Goal: Browse casually: Explore the website without a specific task or goal

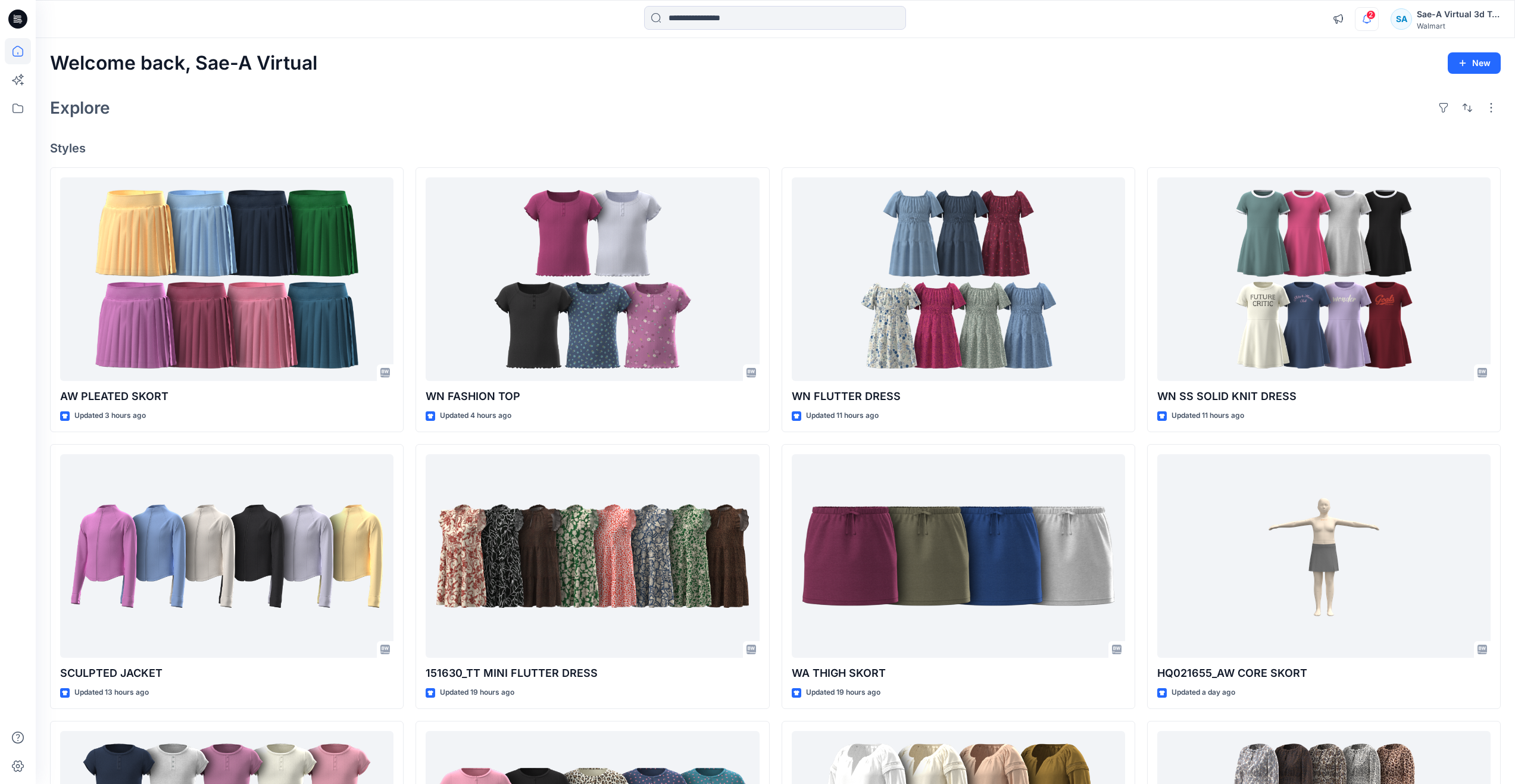
drag, startPoint x: 1354, startPoint y: 21, endPoint x: 1364, endPoint y: 25, distance: 10.8
click at [1355, 22] on div "2 Notifications Your style AW PLEATED SKORT has been updated with AW PLEATED SK…" at bounding box center [1413, 19] width 174 height 26
click at [1366, 23] on icon "button" at bounding box center [1366, 19] width 22 height 24
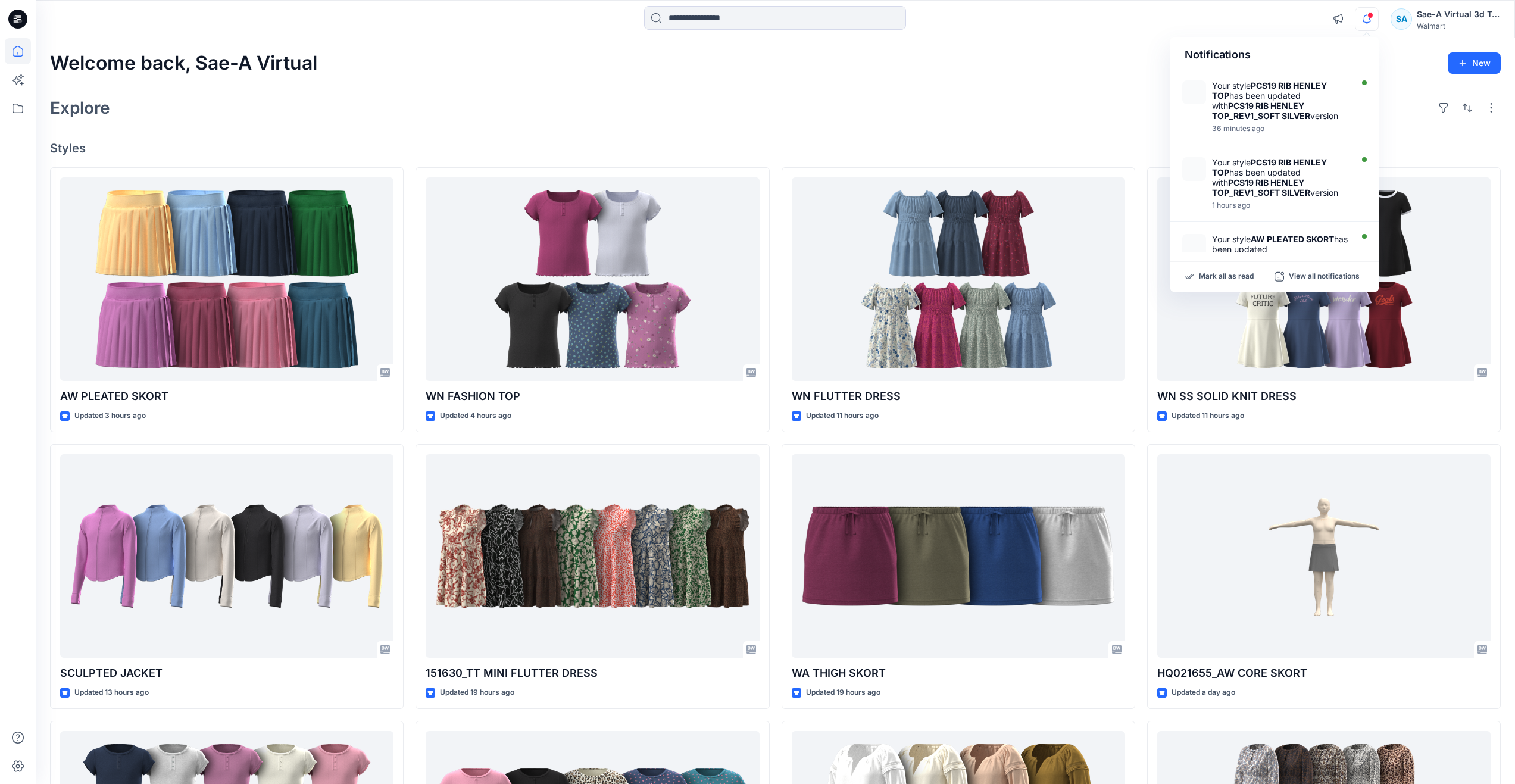
drag, startPoint x: 1044, startPoint y: 72, endPoint x: 1216, endPoint y: 60, distance: 172.4
click at [1043, 72] on div "Welcome back, Sae-A Virtual New" at bounding box center [775, 63] width 1451 height 22
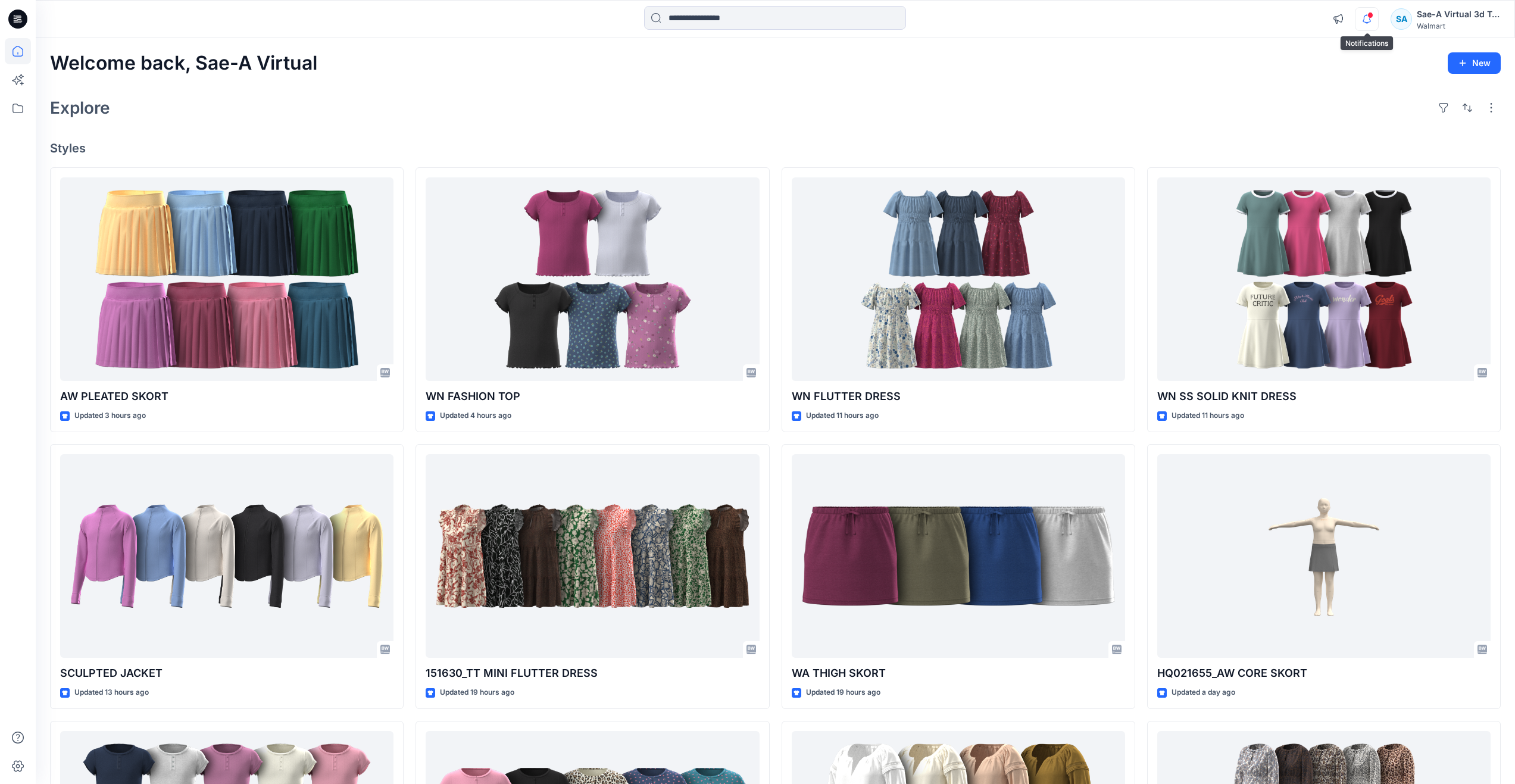
click at [1364, 20] on icon "button" at bounding box center [1366, 19] width 22 height 24
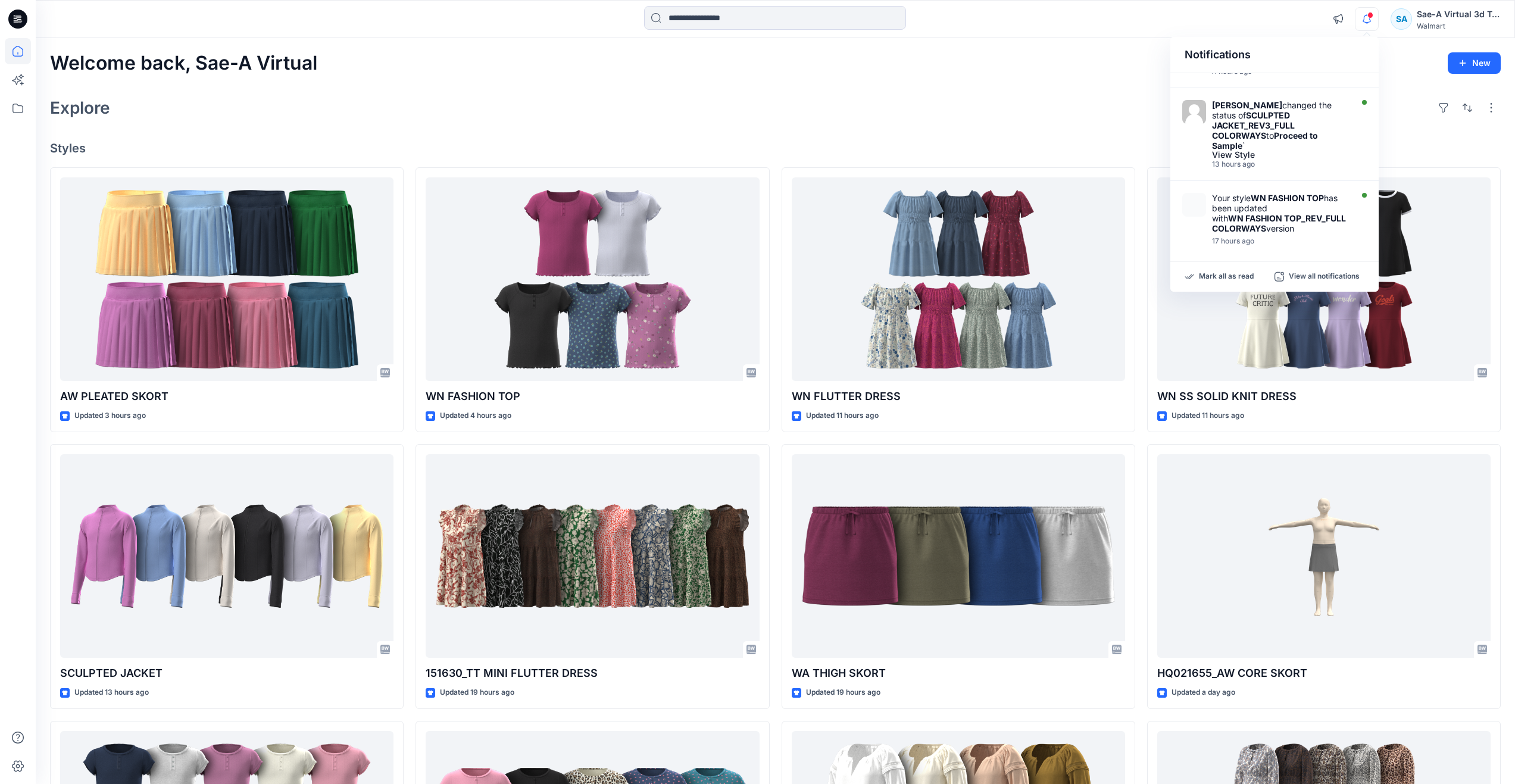
scroll to position [417, 0]
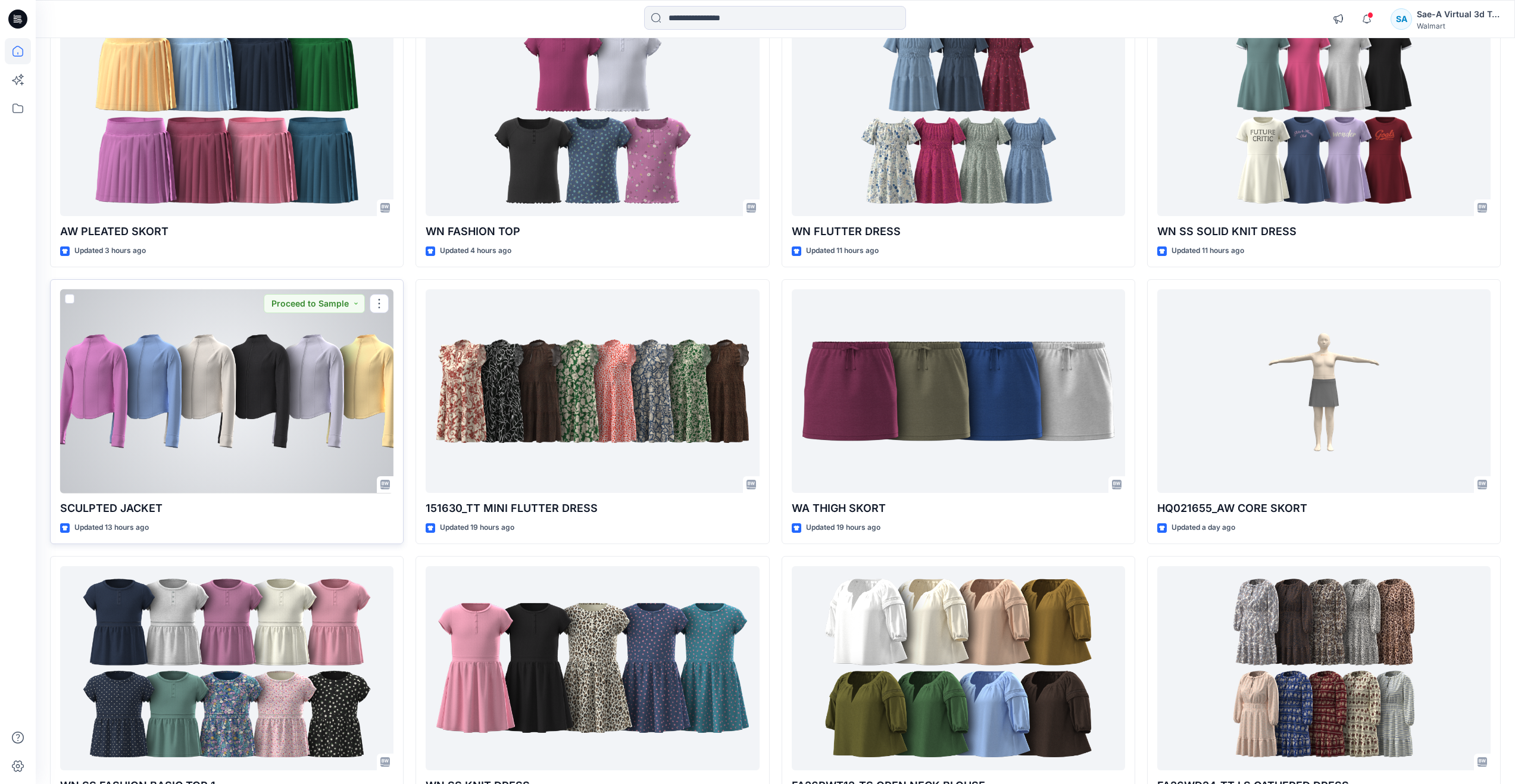
scroll to position [178, 0]
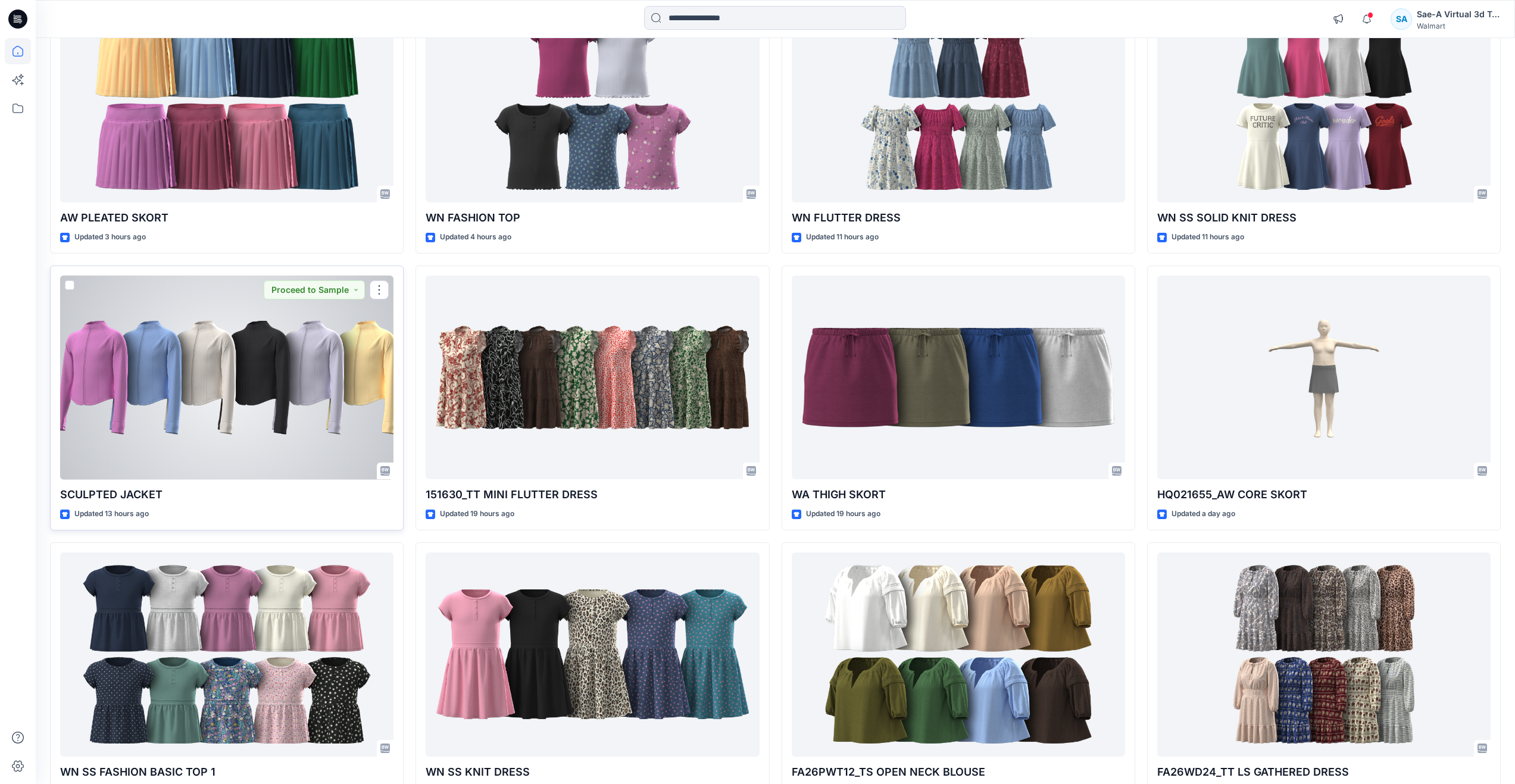
click at [240, 400] on div at bounding box center [227, 377] width 333 height 204
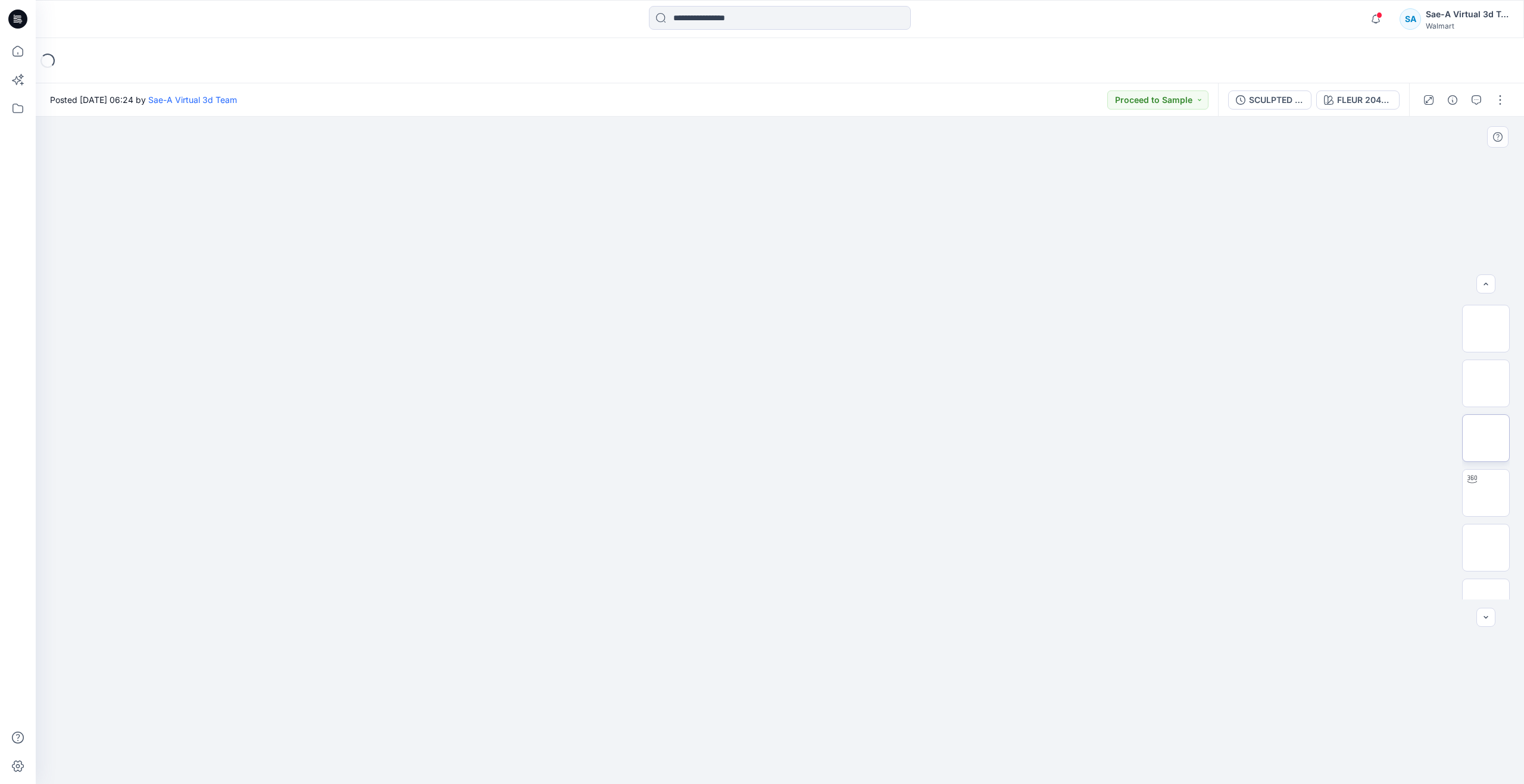
scroll to position [119, 0]
click at [1486, 480] on img at bounding box center [1486, 480] width 0 height 0
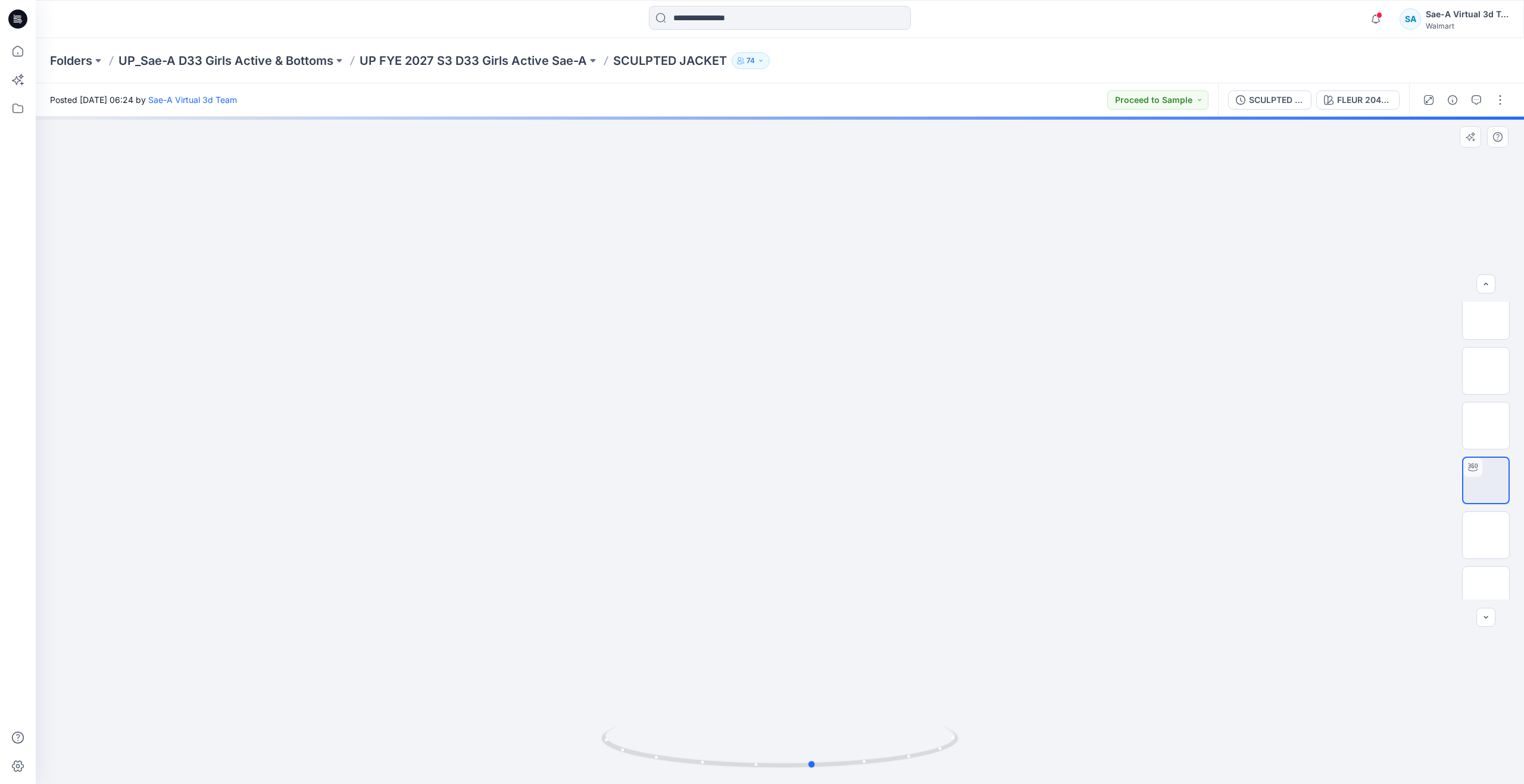
drag, startPoint x: 785, startPoint y: 762, endPoint x: 818, endPoint y: 685, distance: 83.8
click at [818, 685] on div at bounding box center [780, 450] width 1488 height 668
click at [1486, 535] on img at bounding box center [1486, 535] width 0 height 0
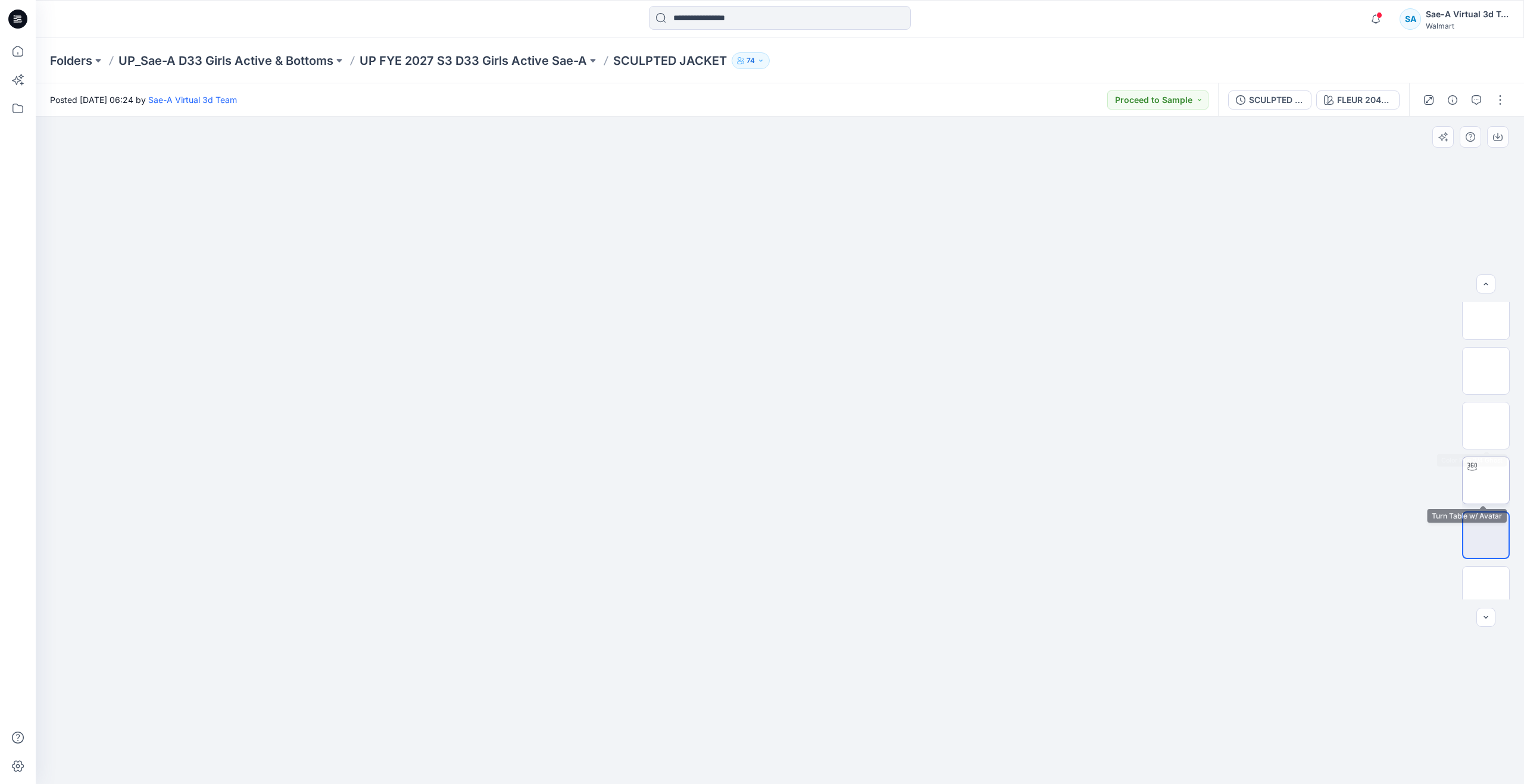
click at [1486, 480] on img at bounding box center [1486, 480] width 0 height 0
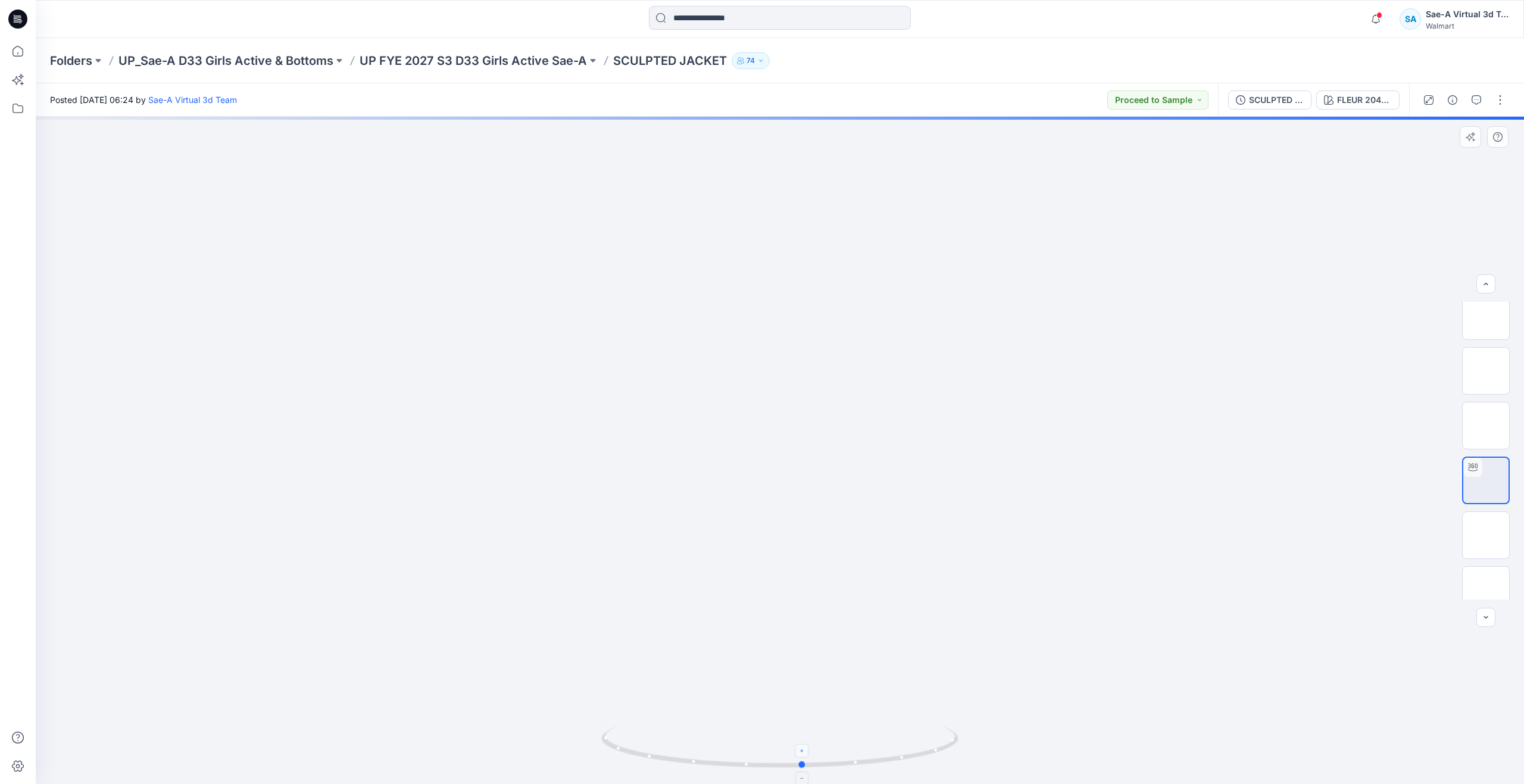
drag, startPoint x: 780, startPoint y: 762, endPoint x: 803, endPoint y: 753, distance: 24.7
click at [803, 753] on icon at bounding box center [781, 748] width 360 height 45
click at [1256, 95] on div "SCULPTED JACKET_REV3_FULL COLORWAYS" at bounding box center [1275, 100] width 55 height 13
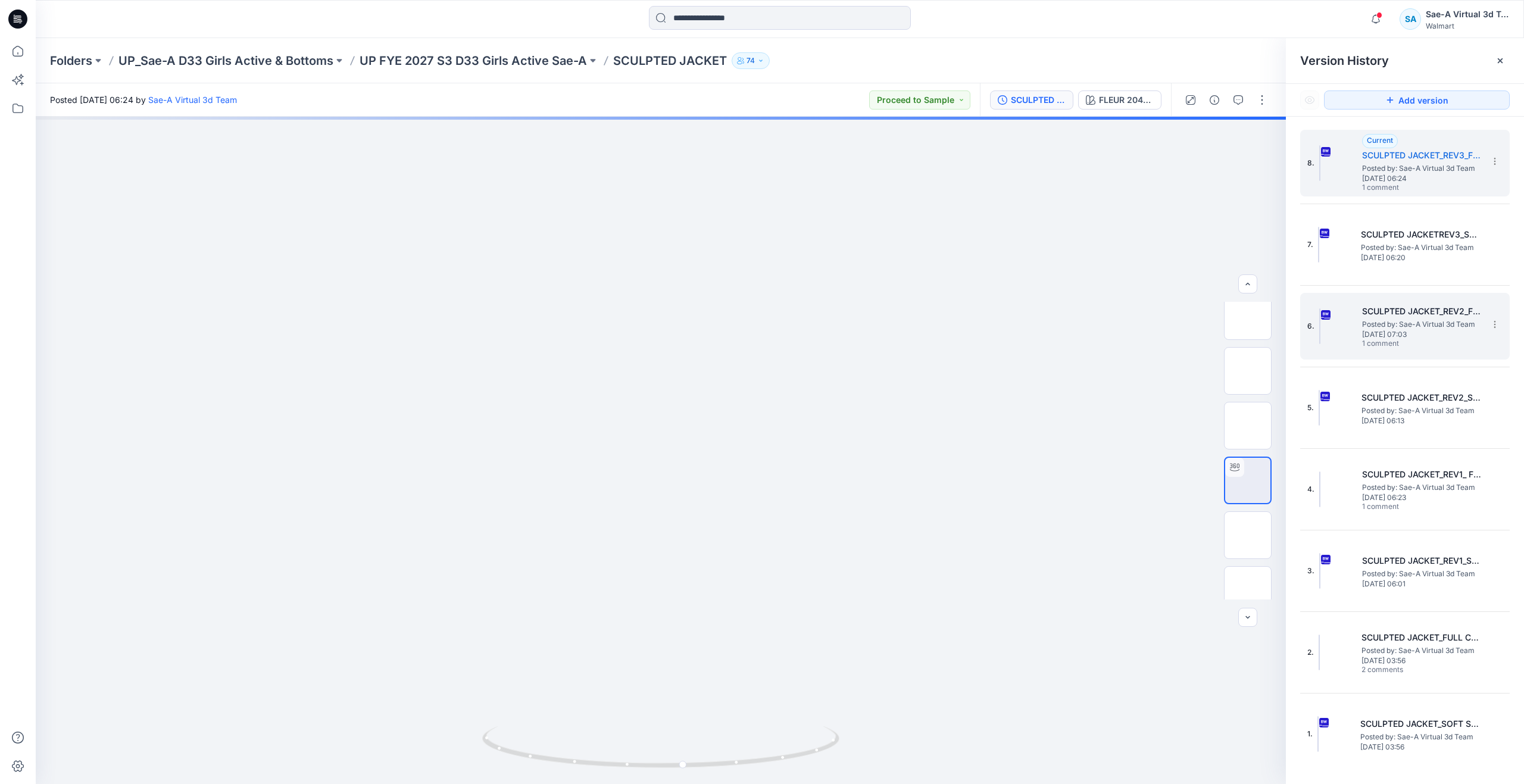
click at [1401, 323] on span "Posted by: Sae-A Virtual 3d Team" at bounding box center [1421, 324] width 119 height 12
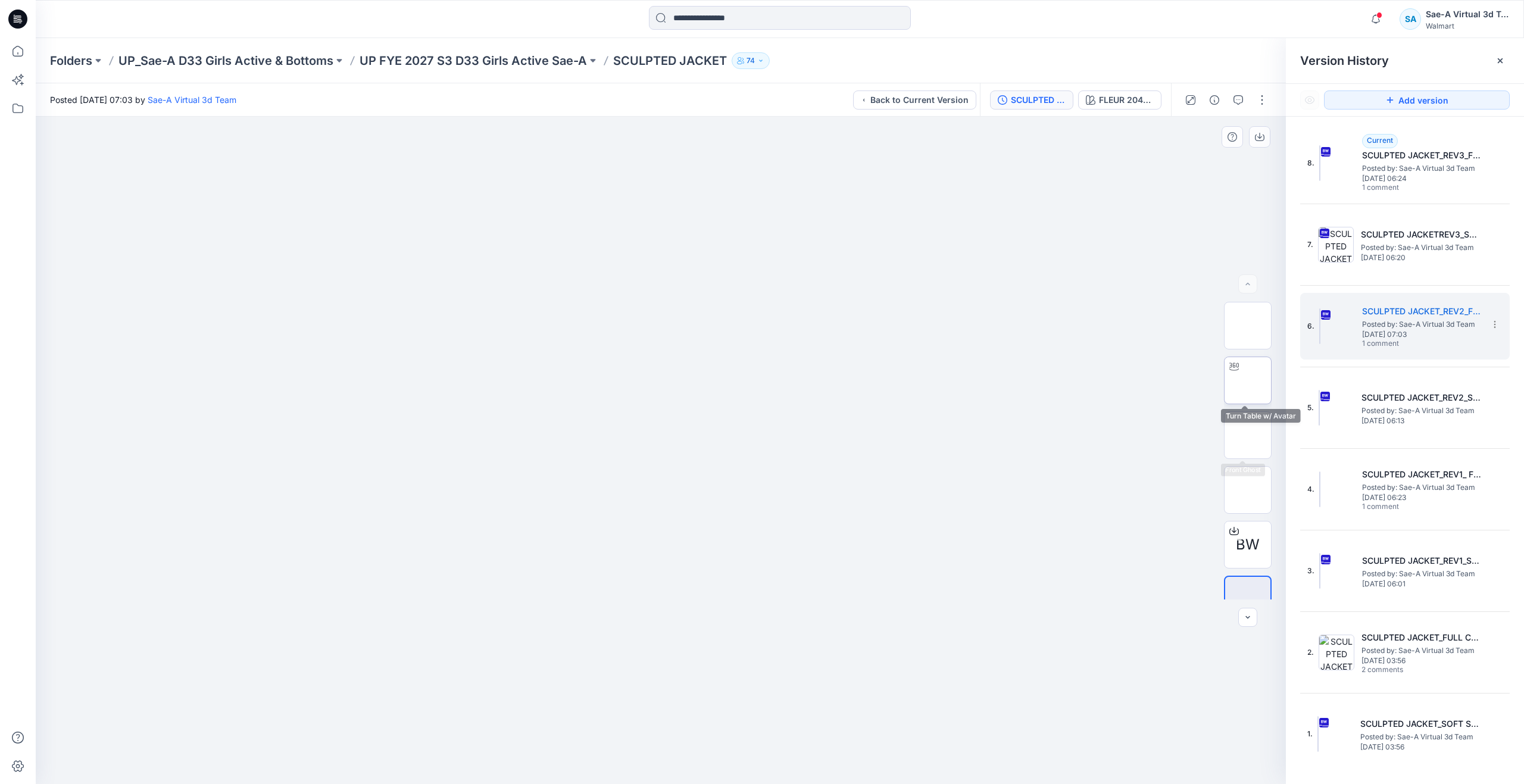
click at [1248, 380] on img at bounding box center [1248, 380] width 0 height 0
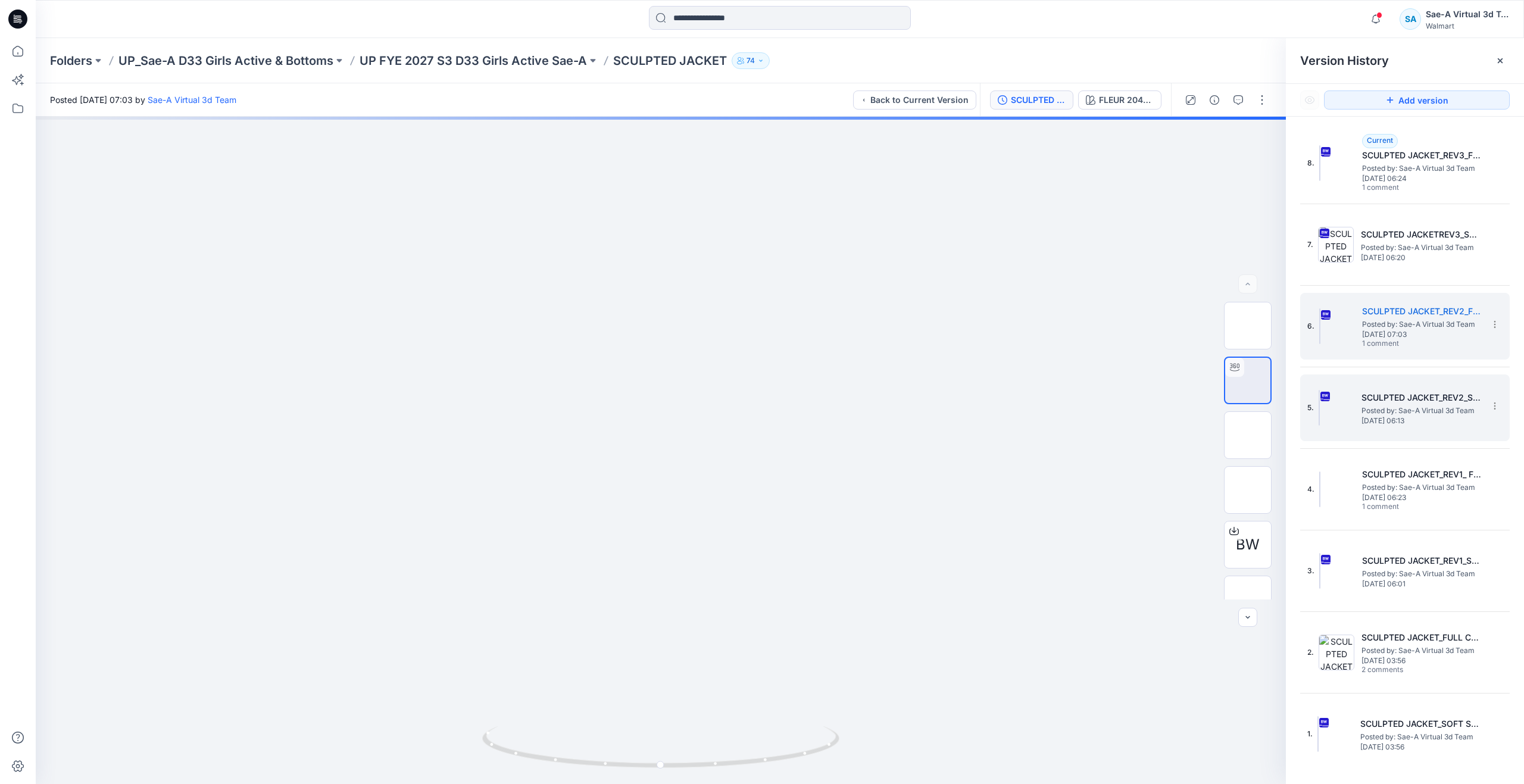
click at [1372, 405] on span "Posted by: Sae-A Virtual 3d Team" at bounding box center [1420, 411] width 119 height 12
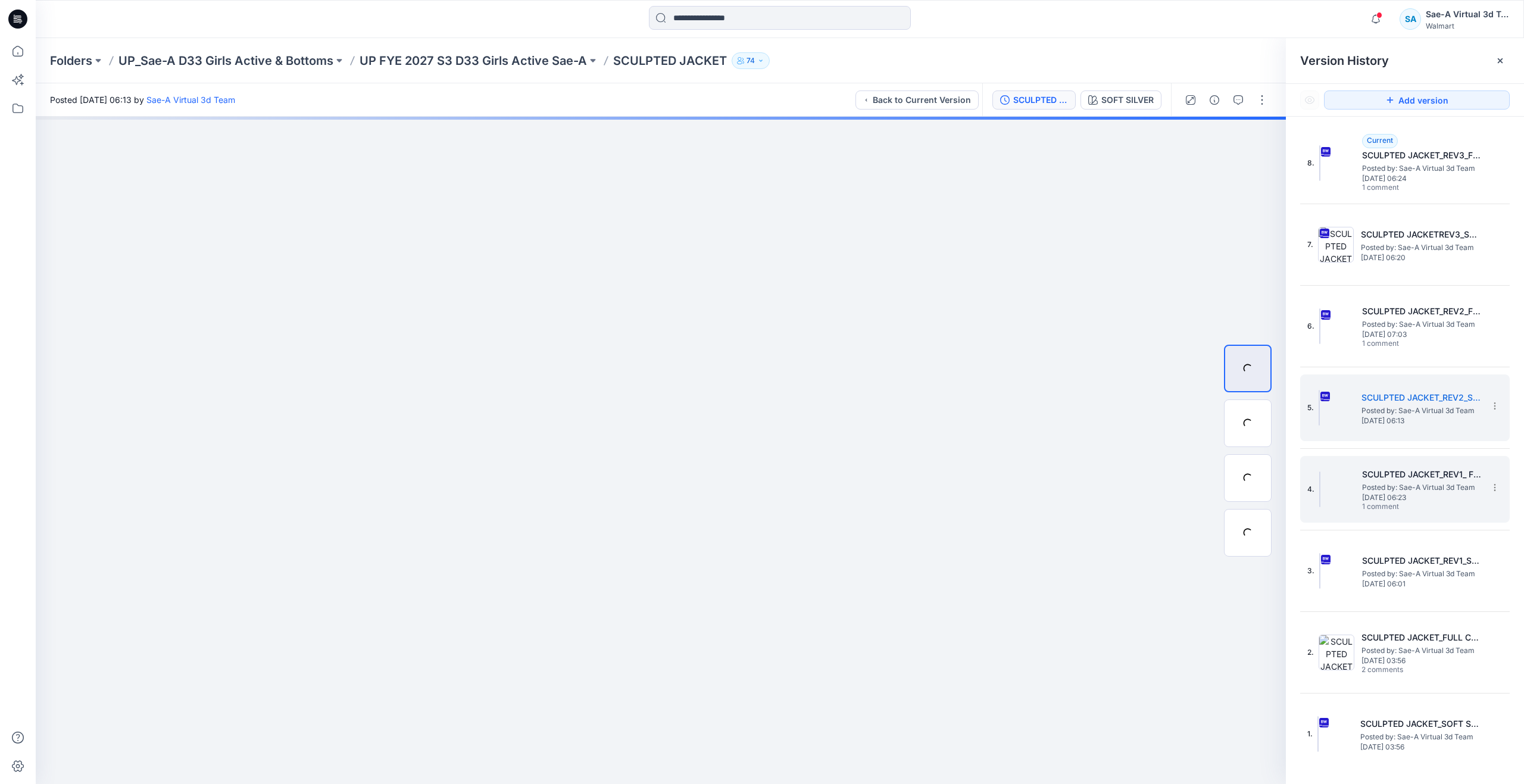
click at [1358, 501] on div "4. SCULPTED JACKET_REV1_ FULL COLORWAYS Posted by: Sae-A Virtual 3d Team [DATE]…" at bounding box center [1396, 489] width 178 height 57
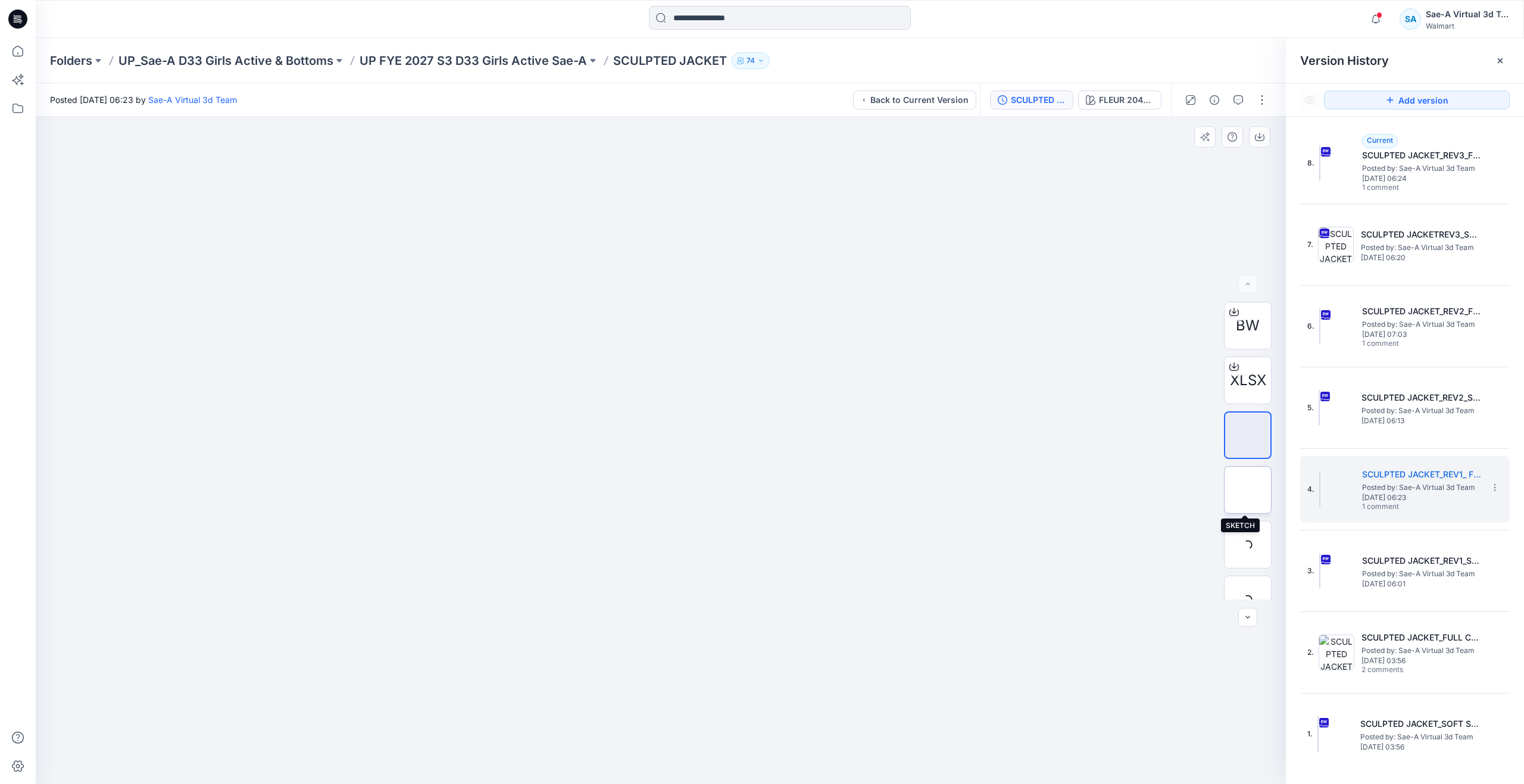
scroll to position [178, 0]
click at [1248, 421] on img at bounding box center [1248, 421] width 0 height 0
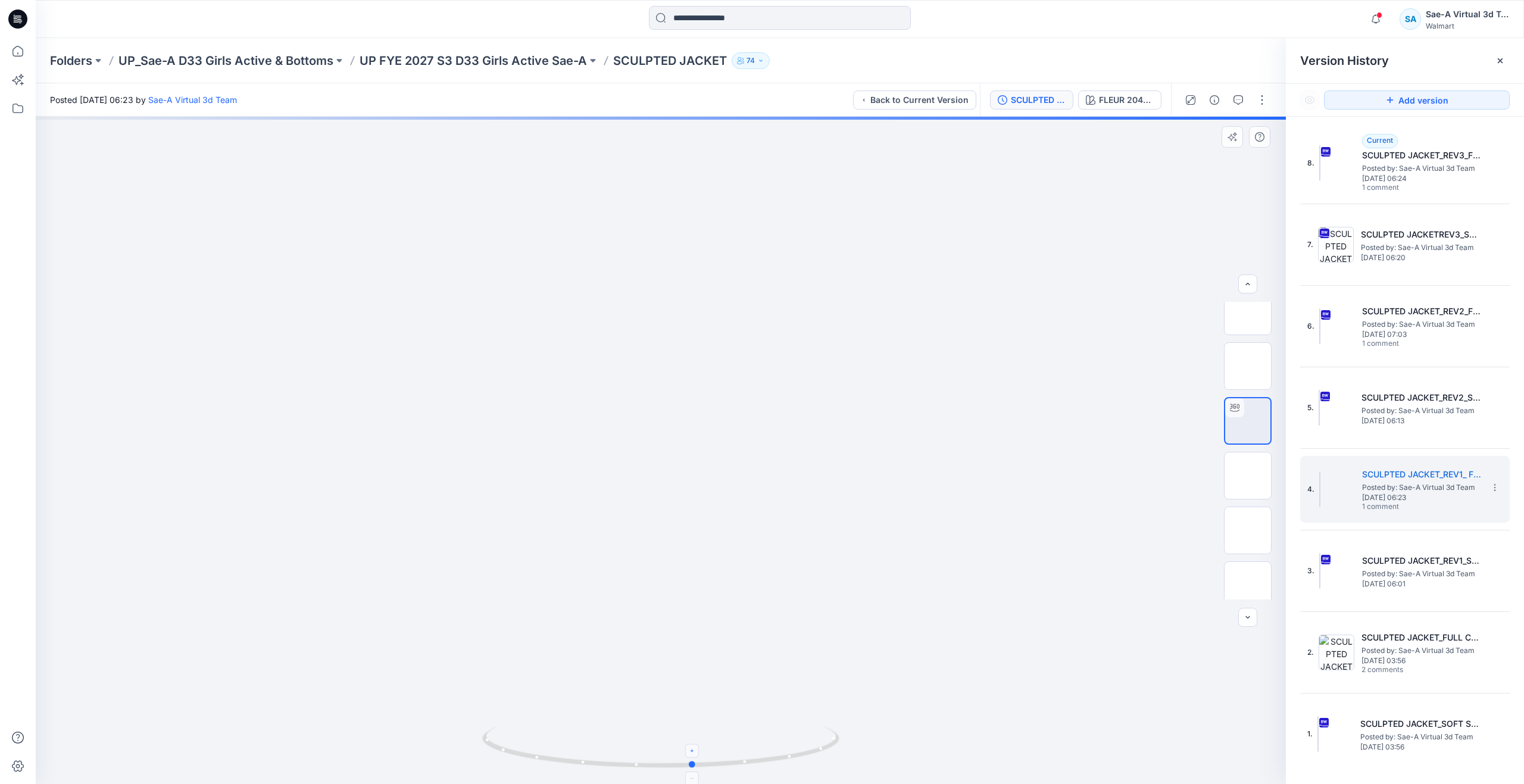
drag, startPoint x: 663, startPoint y: 762, endPoint x: 696, endPoint y: 753, distance: 34.2
click at [696, 753] on icon at bounding box center [662, 748] width 360 height 45
click at [1378, 638] on h5 "SCULPTED JACKET_FULL COLORWAYS" at bounding box center [1420, 637] width 119 height 14
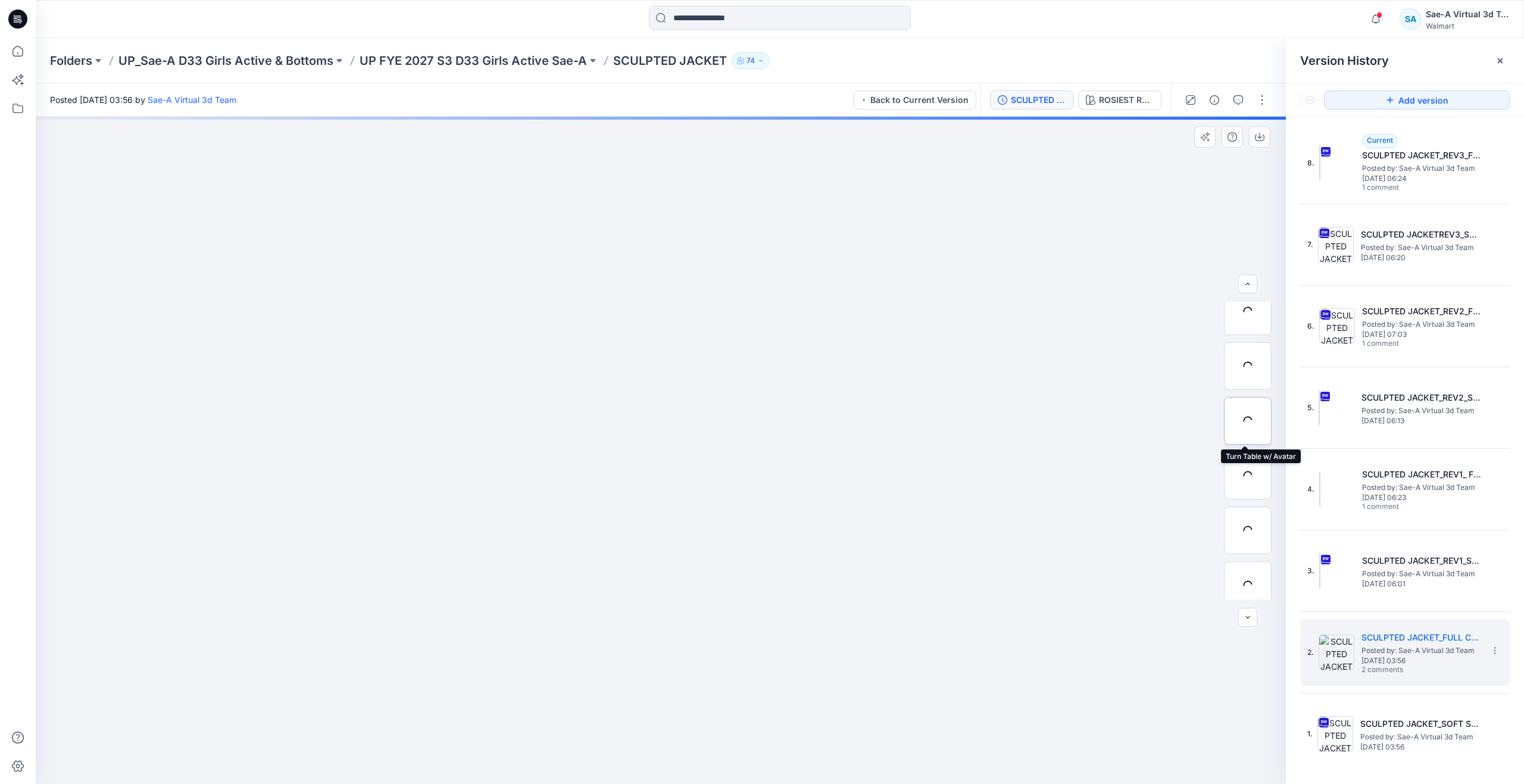
click at [1243, 415] on div at bounding box center [1248, 421] width 48 height 48
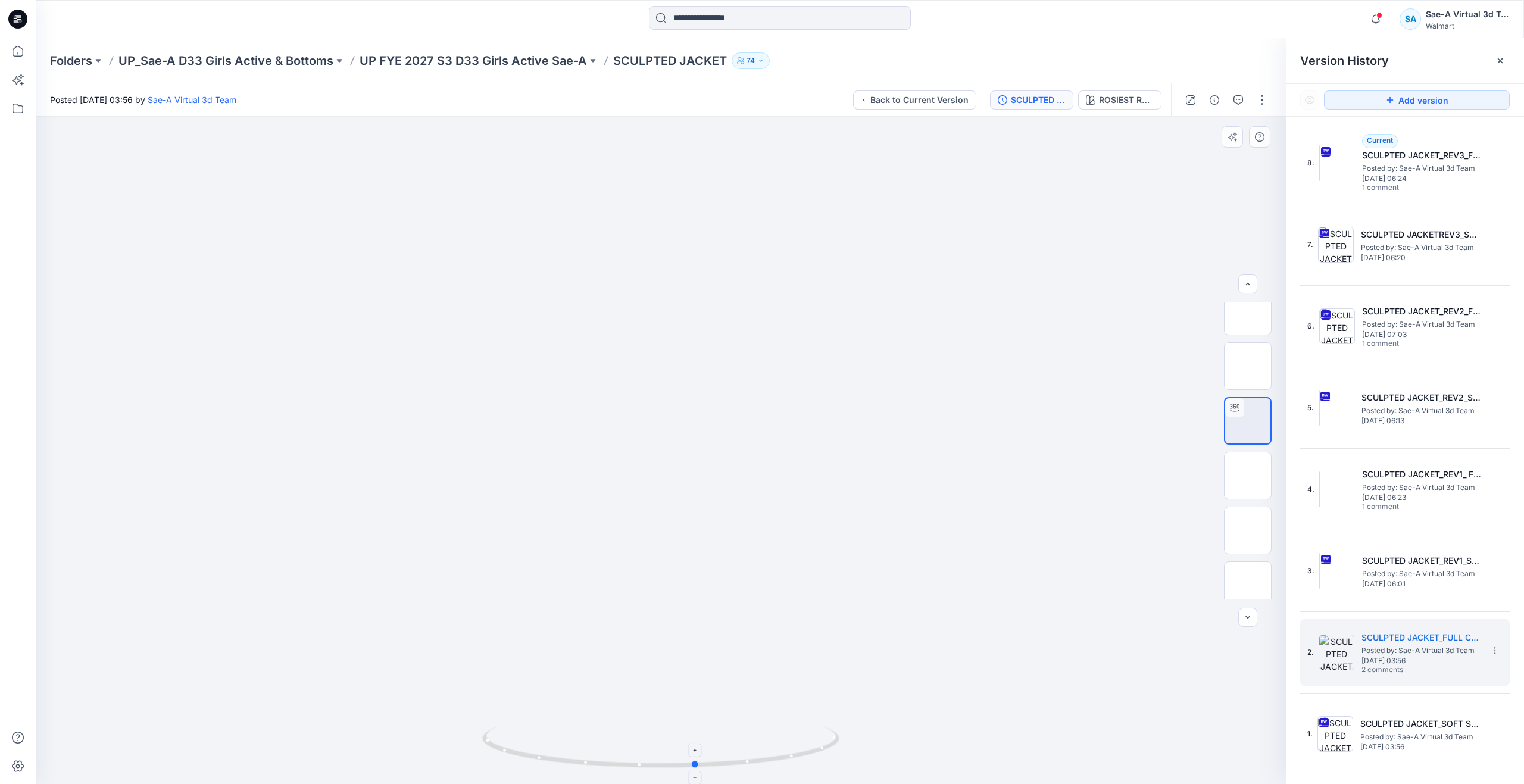
drag, startPoint x: 668, startPoint y: 767, endPoint x: 703, endPoint y: 737, distance: 46.1
click at [703, 737] on icon at bounding box center [662, 748] width 360 height 45
click at [23, 54] on icon at bounding box center [18, 51] width 10 height 10
